Goal: Task Accomplishment & Management: Use online tool/utility

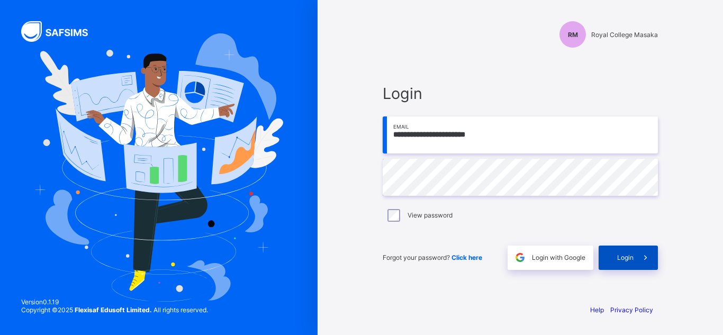
click at [633, 257] on span at bounding box center [645, 257] width 24 height 24
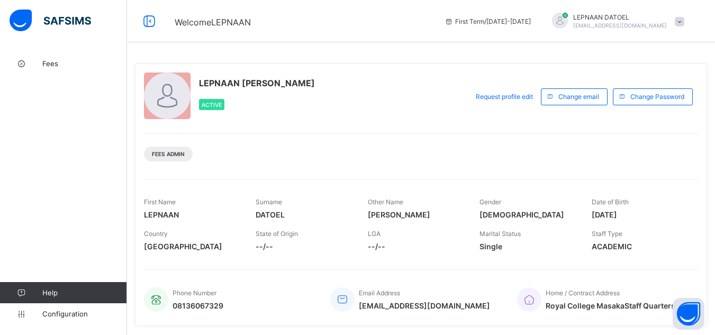
scroll to position [214, 0]
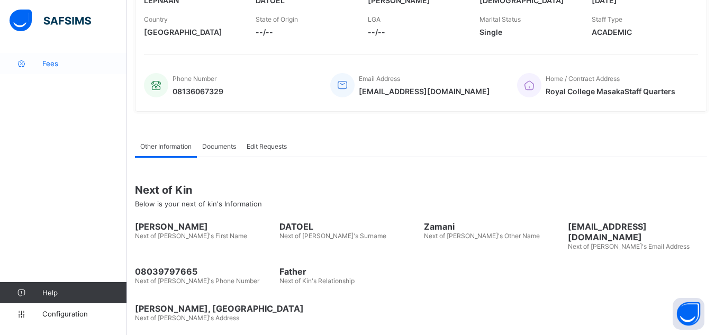
click at [45, 61] on span "Fees" at bounding box center [84, 63] width 85 height 8
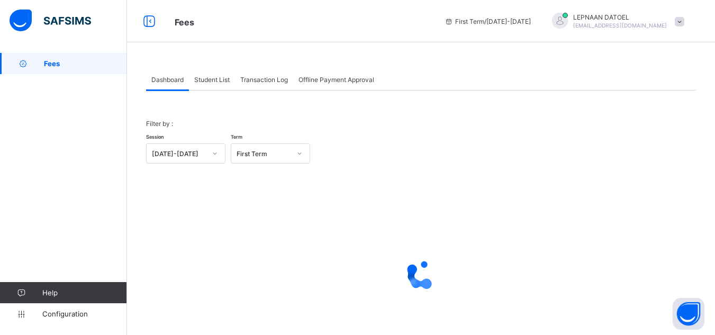
click at [219, 84] on div "Student List" at bounding box center [212, 79] width 46 height 21
click at [209, 77] on span "Student List" at bounding box center [211, 80] width 35 height 8
click at [211, 83] on span "Student List" at bounding box center [211, 80] width 35 height 8
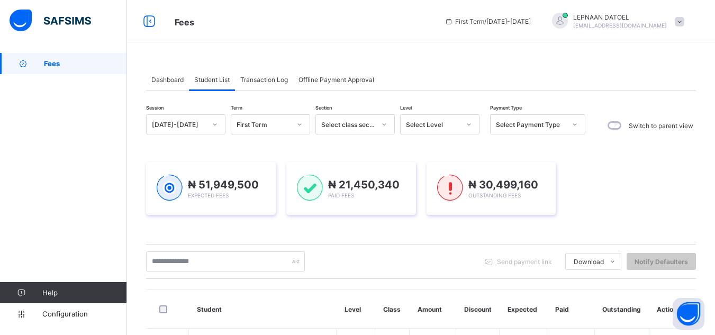
click at [173, 267] on input "text" at bounding box center [225, 261] width 159 height 20
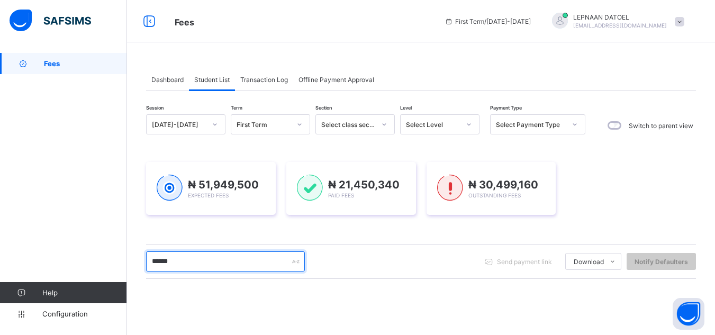
type input "*******"
